Goal: Navigation & Orientation: Find specific page/section

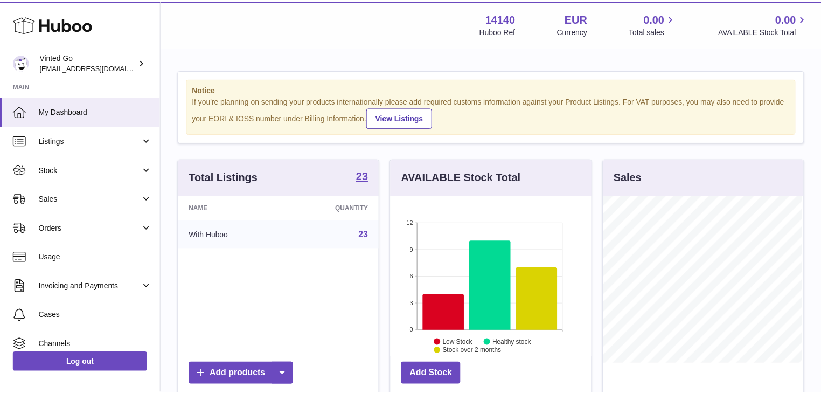
scroll to position [168, 202]
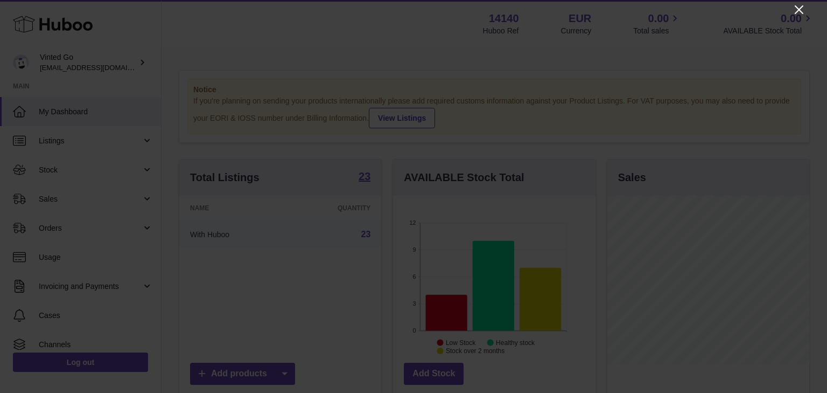
click at [799, 8] on icon "Close" at bounding box center [799, 9] width 13 height 13
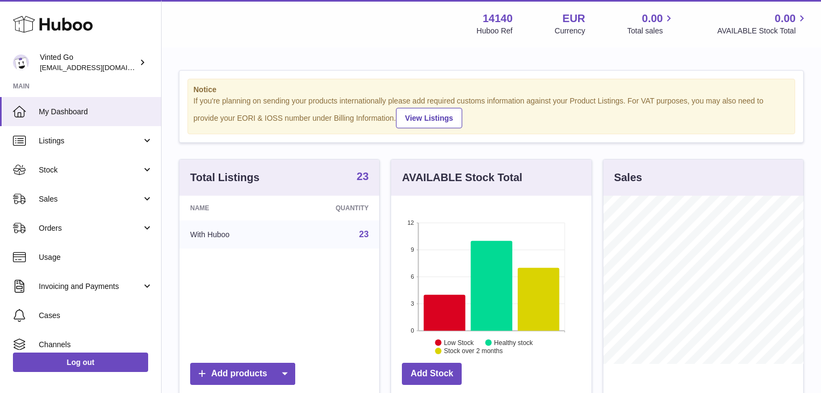
click at [364, 174] on strong "23" at bounding box center [363, 176] width 12 height 11
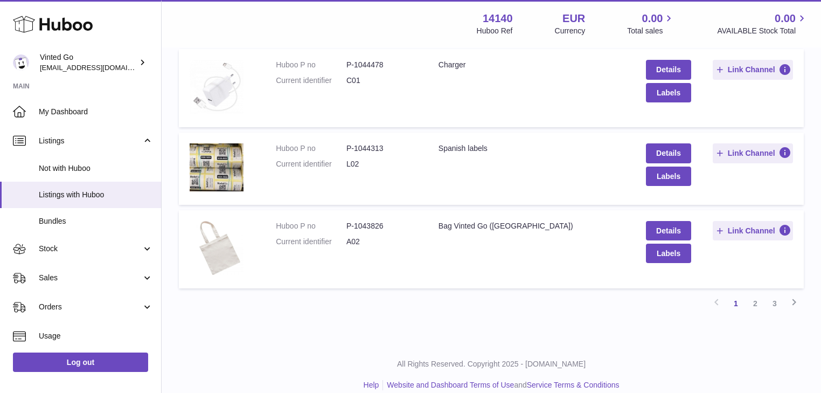
scroll to position [681, 0]
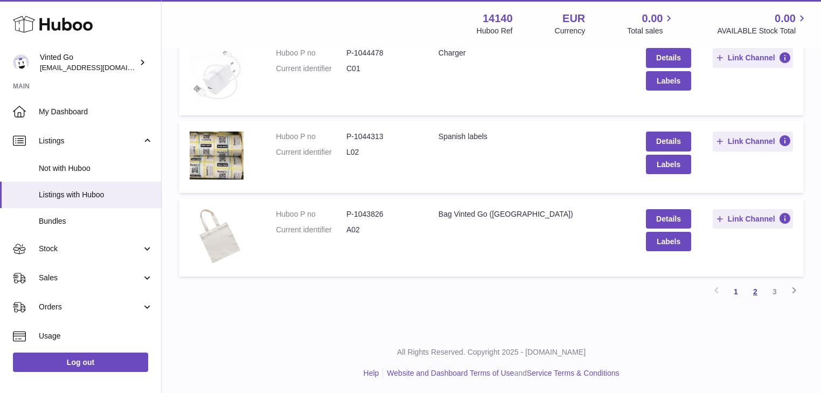
click at [757, 293] on link "2" at bounding box center [754, 291] width 19 height 19
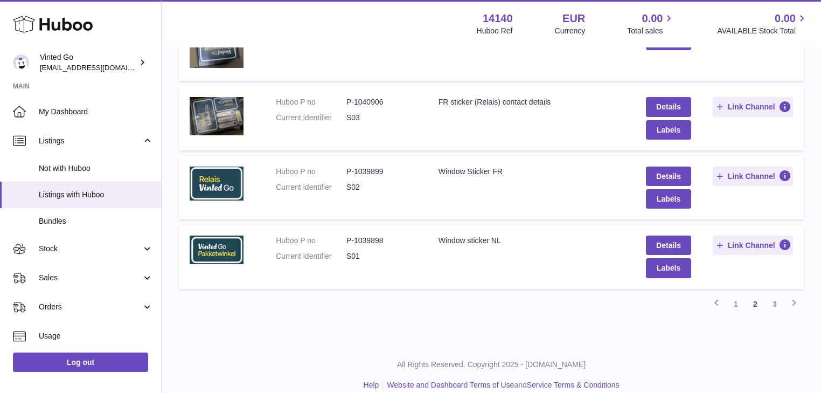
scroll to position [686, 0]
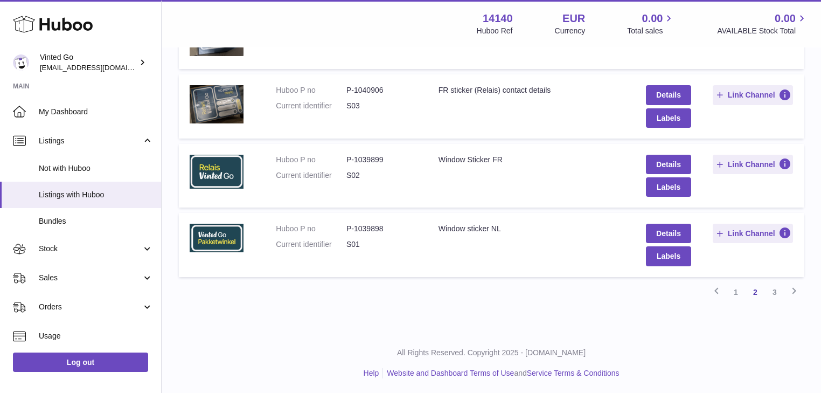
click at [769, 285] on link "3" at bounding box center [774, 291] width 19 height 19
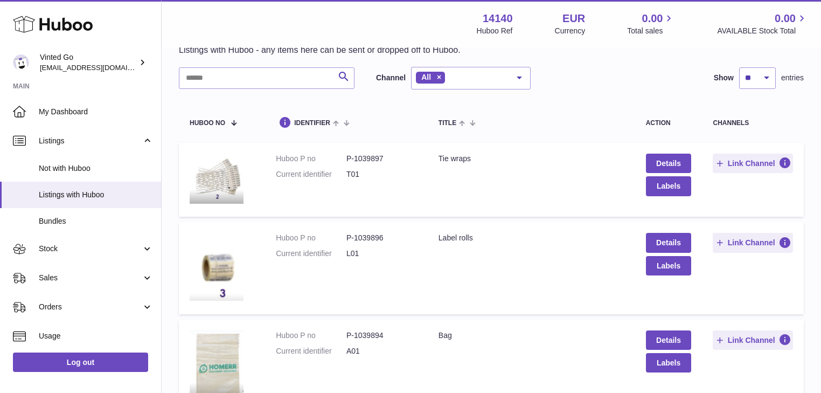
scroll to position [187, 0]
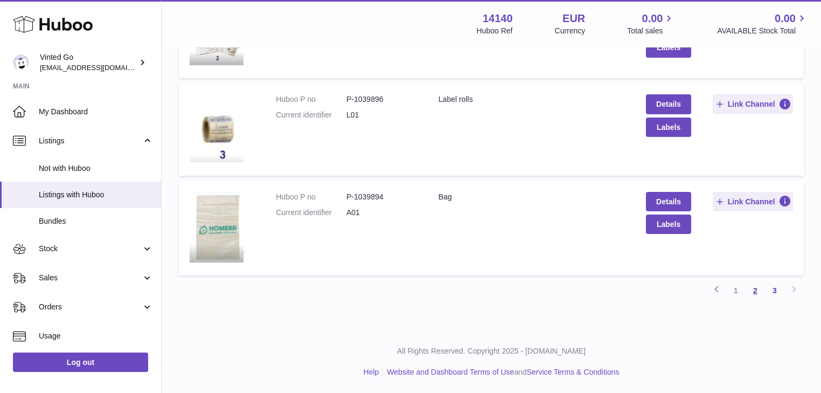
click at [754, 291] on link "2" at bounding box center [754, 290] width 19 height 19
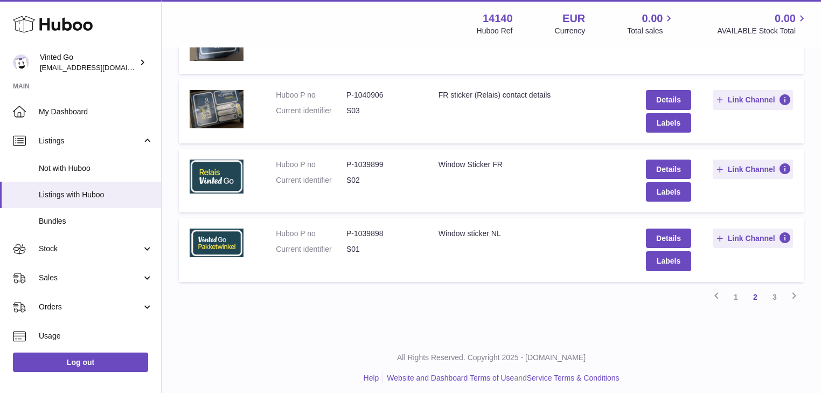
scroll to position [686, 0]
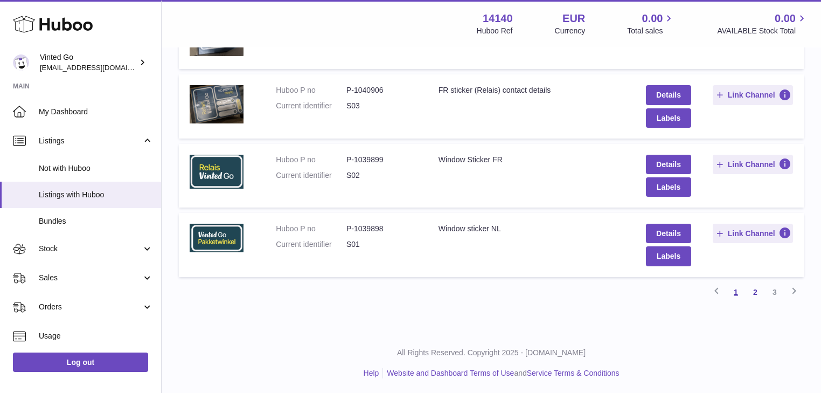
click at [739, 286] on link "1" at bounding box center [735, 291] width 19 height 19
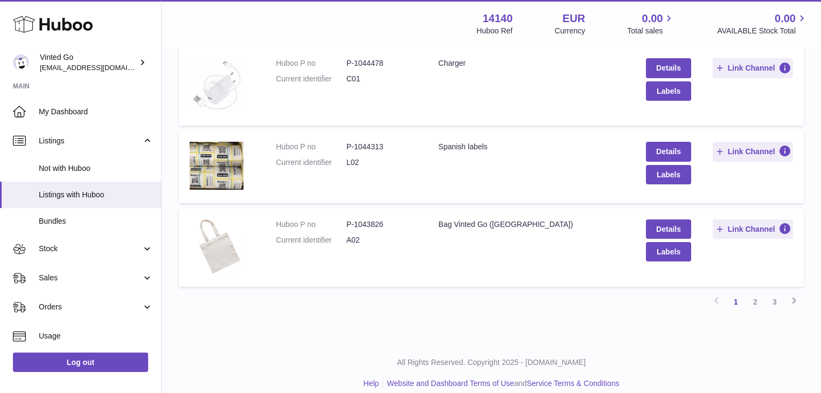
scroll to position [681, 0]
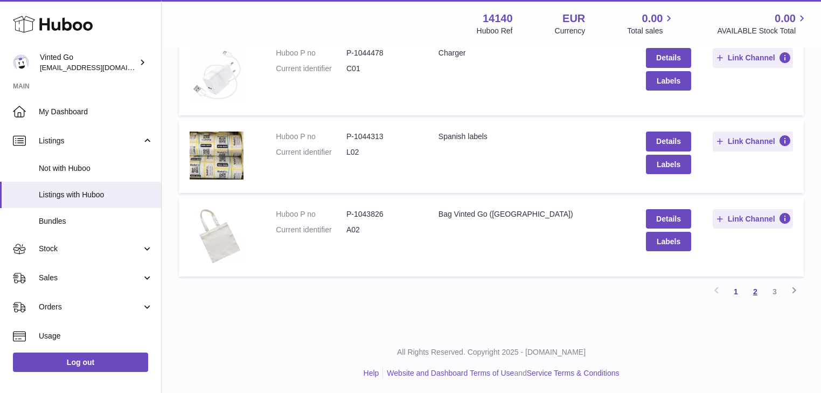
click at [751, 291] on link "2" at bounding box center [754, 291] width 19 height 19
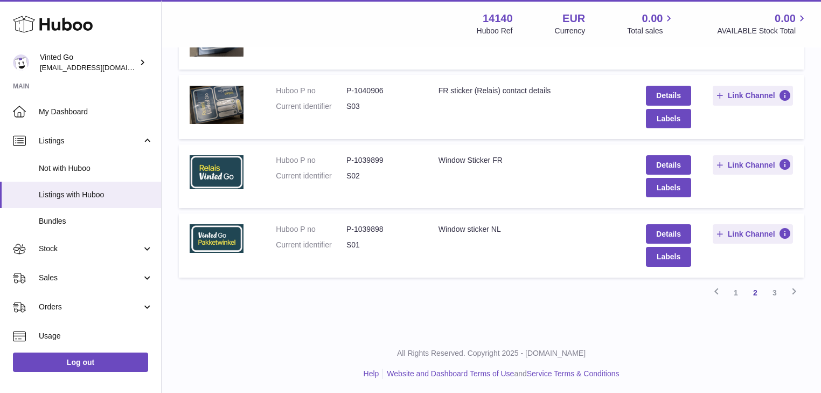
scroll to position [686, 0]
click at [776, 291] on link "3" at bounding box center [774, 291] width 19 height 19
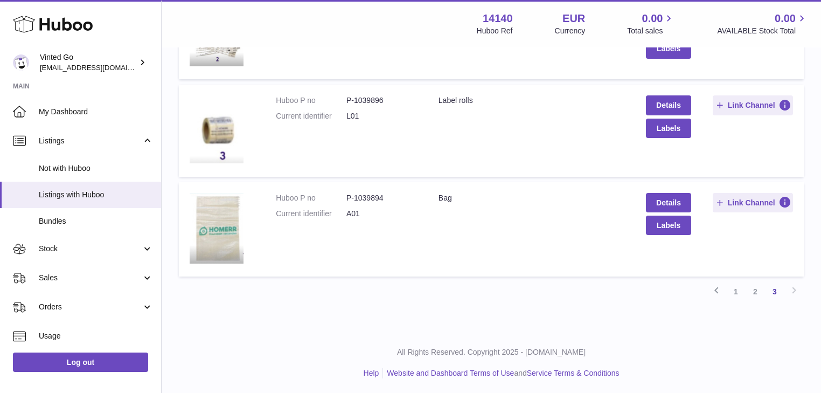
scroll to position [187, 0]
click at [731, 288] on link "1" at bounding box center [735, 290] width 19 height 19
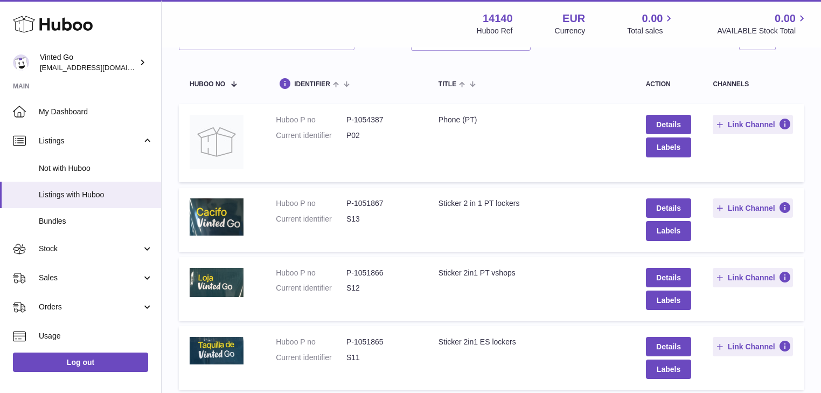
scroll to position [135, 0]
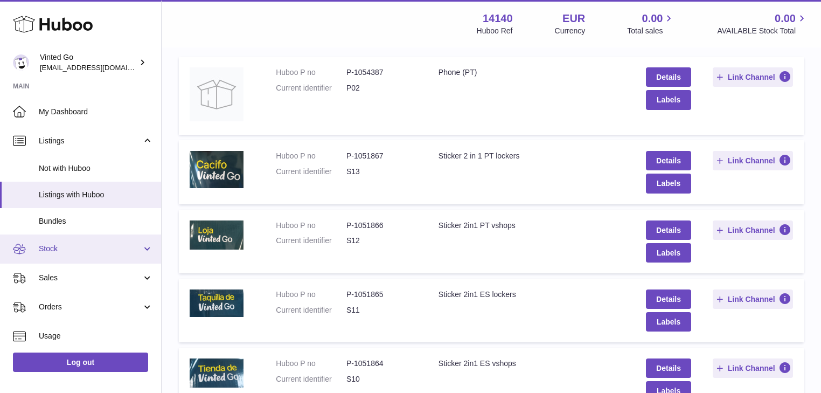
drag, startPoint x: 172, startPoint y: 224, endPoint x: 78, endPoint y: 235, distance: 94.3
click at [171, 224] on div "Listings with Huboo Listings with Huboo - any items here can be sent or dropped…" at bounding box center [491, 395] width 659 height 963
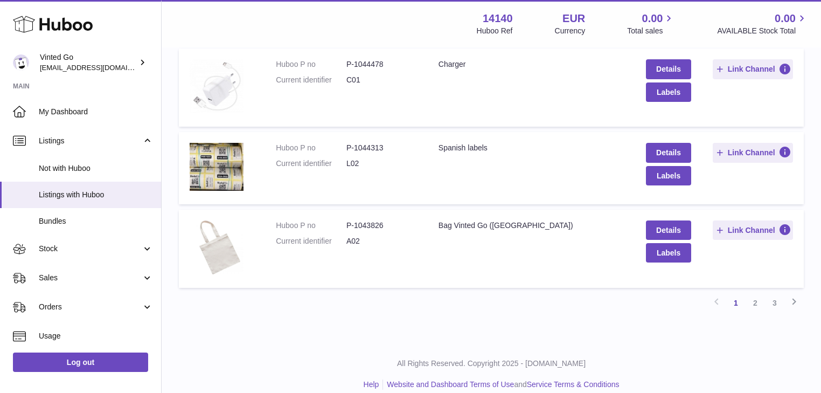
scroll to position [681, 0]
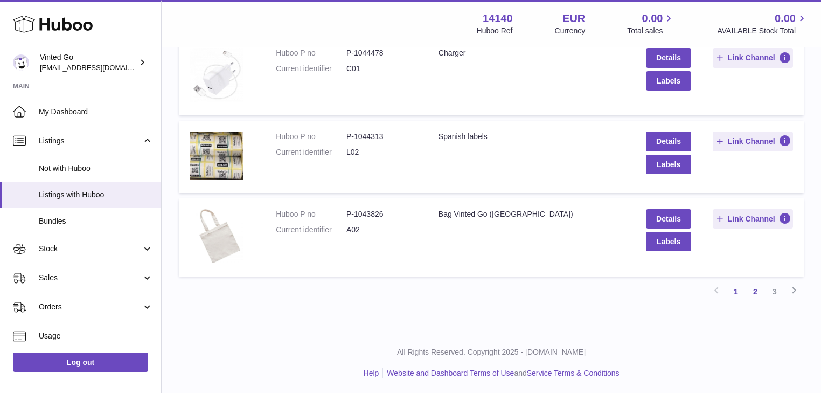
click at [752, 285] on link "2" at bounding box center [754, 291] width 19 height 19
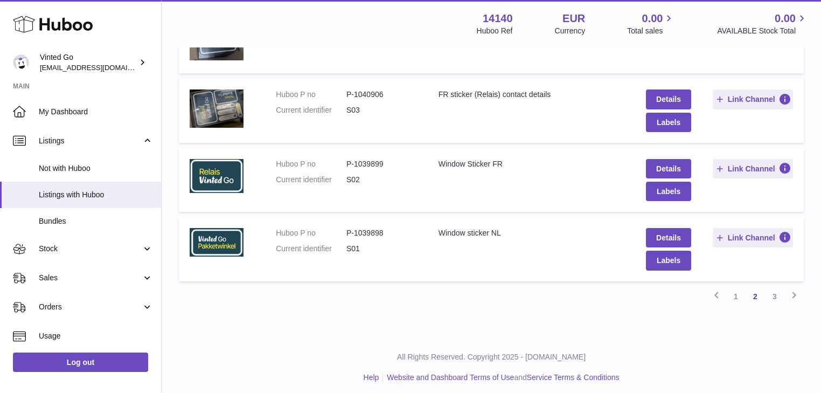
scroll to position [686, 0]
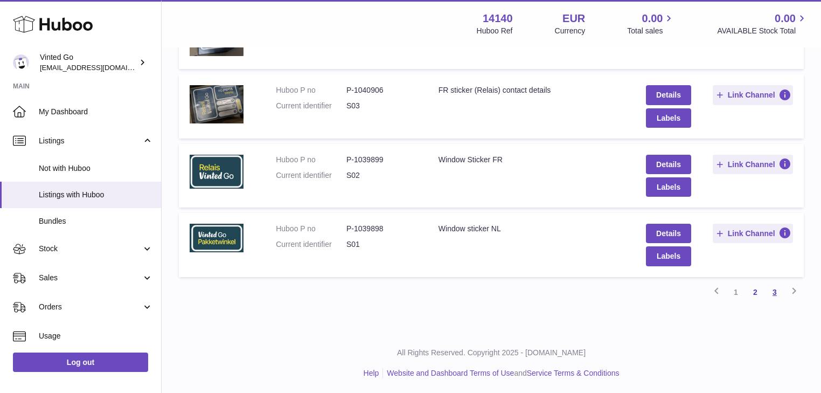
click at [771, 286] on link "3" at bounding box center [774, 291] width 19 height 19
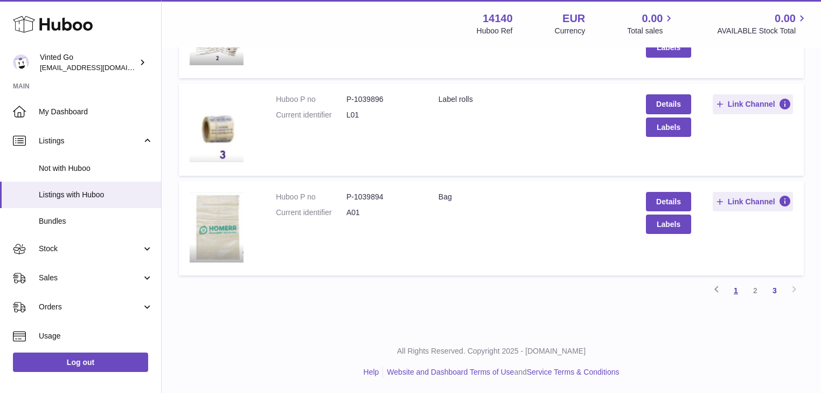
click at [740, 296] on link "1" at bounding box center [735, 290] width 19 height 19
